Goal: Task Accomplishment & Management: Manage account settings

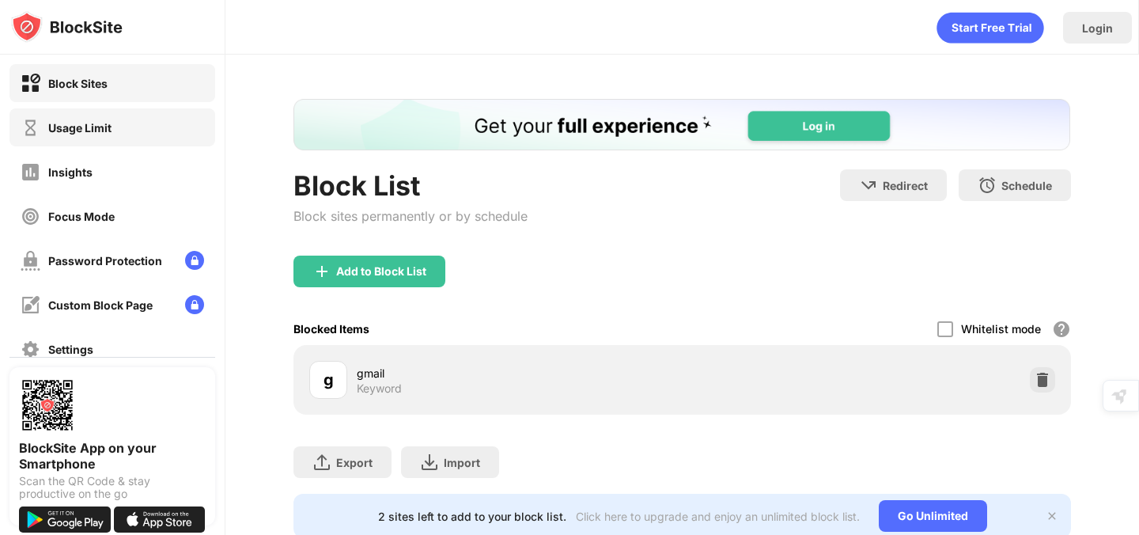
click at [88, 118] on div "Usage Limit" at bounding box center [66, 128] width 91 height 20
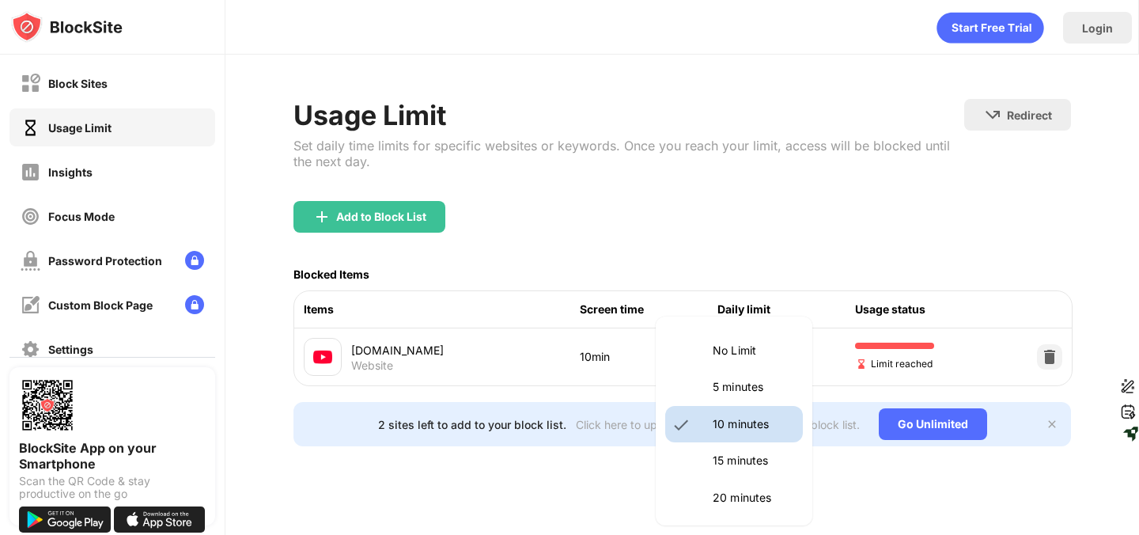
click at [754, 350] on body "Block Sites Usage Limit Insights Focus Mode Password Protection Custom Block Pa…" at bounding box center [569, 267] width 1139 height 535
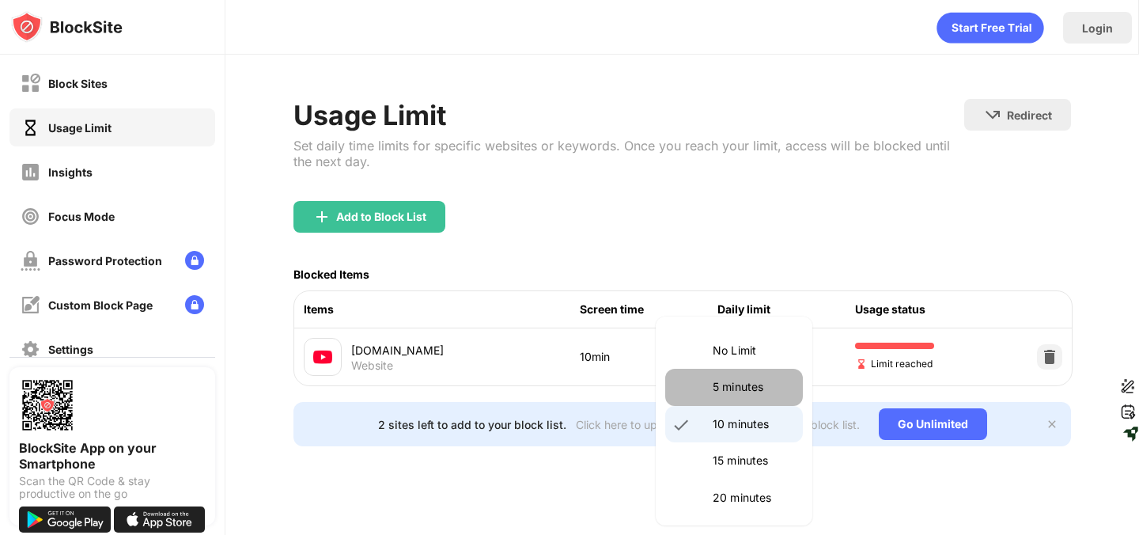
click at [754, 379] on p "5 minutes" at bounding box center [753, 386] width 81 height 17
type input "*"
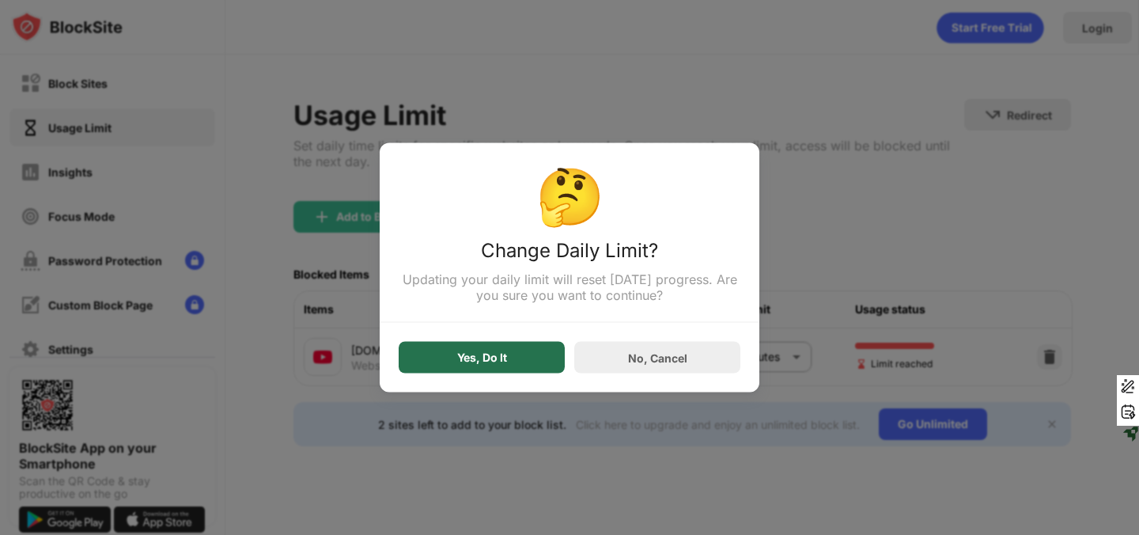
click at [509, 365] on div "Yes, Do It" at bounding box center [482, 358] width 166 height 32
